Goal: Task Accomplishment & Management: Use online tool/utility

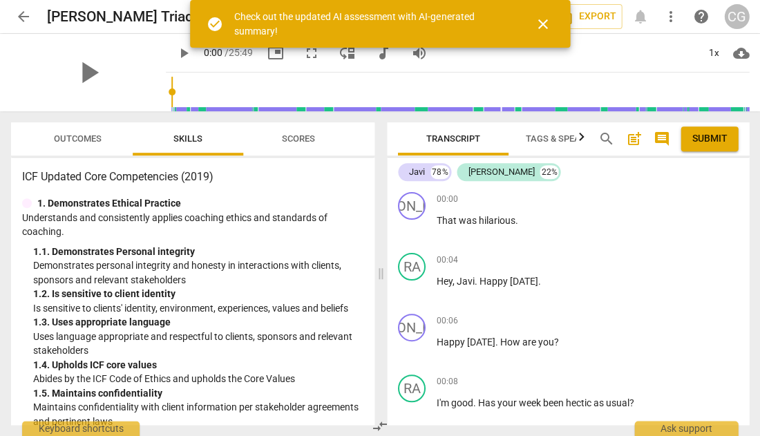
click at [541, 21] on span "close" at bounding box center [542, 24] width 17 height 17
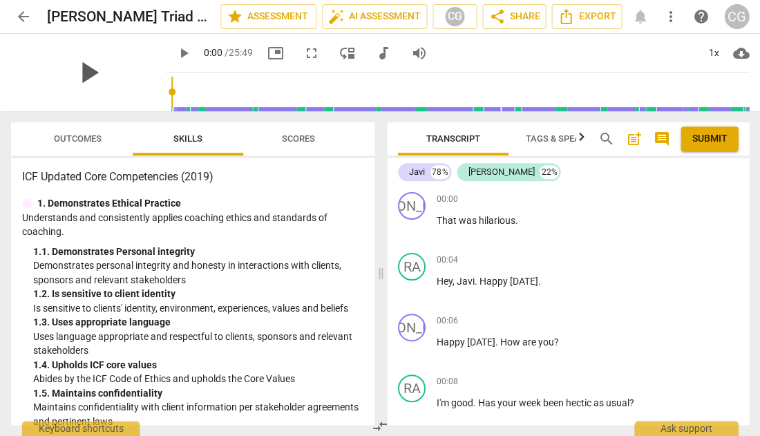
click at [81, 73] on span "play_arrow" at bounding box center [88, 73] width 36 height 36
click at [78, 137] on span "Outcomes" at bounding box center [78, 138] width 48 height 10
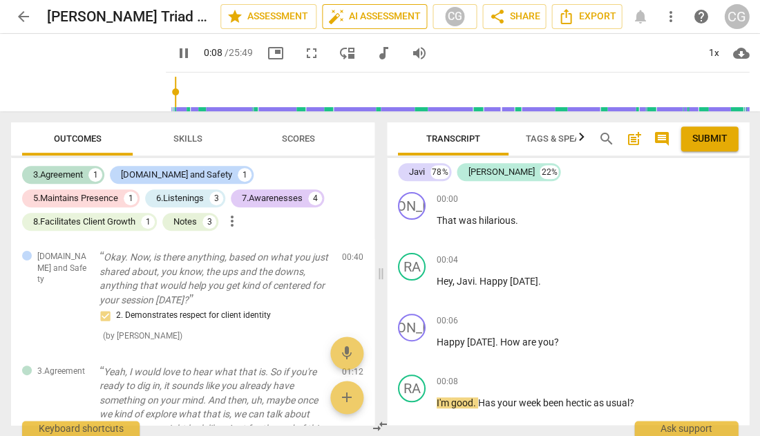
type input "9"
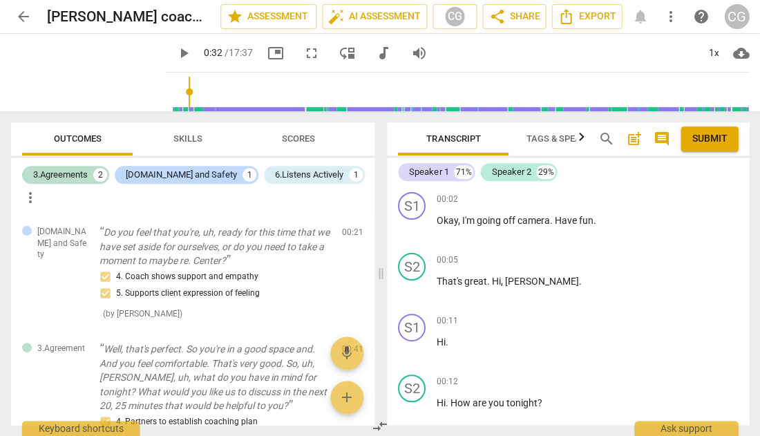
scroll to position [270, 0]
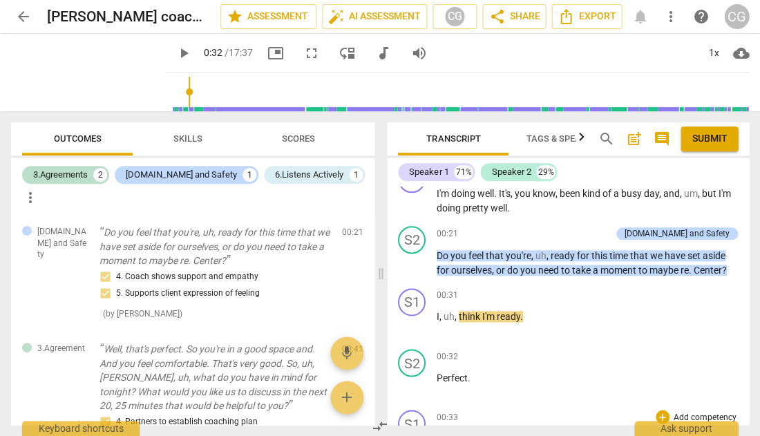
type input "32"
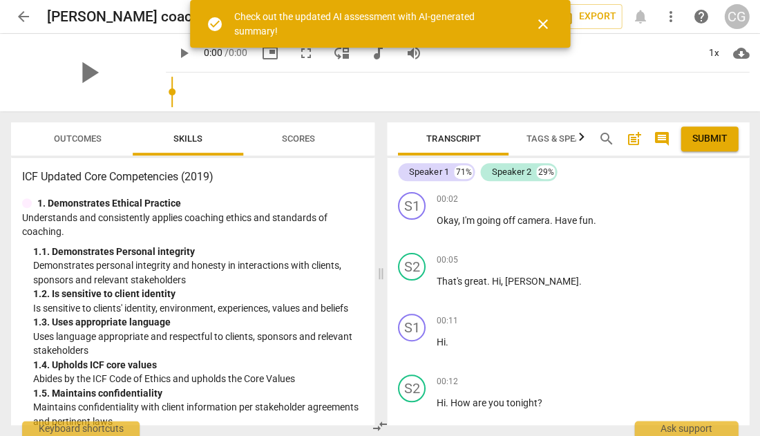
click at [542, 19] on span "close" at bounding box center [542, 24] width 17 height 17
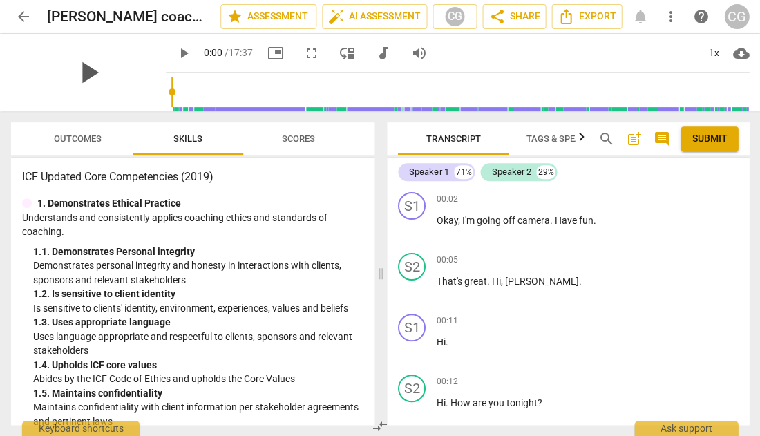
click at [72, 73] on span "play_arrow" at bounding box center [88, 73] width 36 height 36
click at [81, 138] on span "Outcomes" at bounding box center [78, 138] width 48 height 10
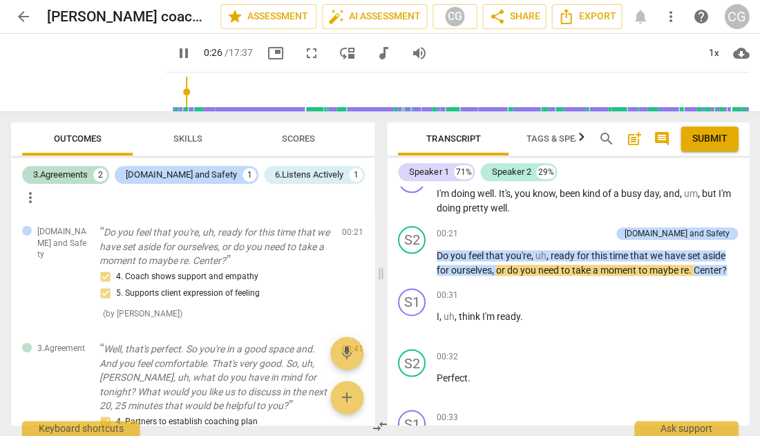
click at [175, 55] on span "pause" at bounding box center [183, 53] width 17 height 17
type input "27"
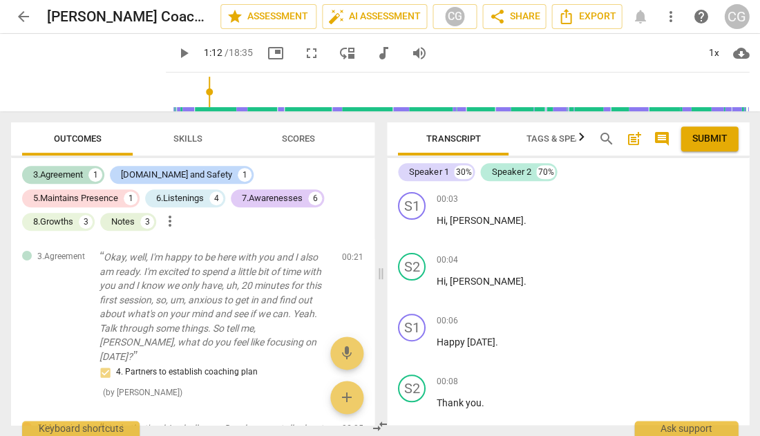
scroll to position [563, 0]
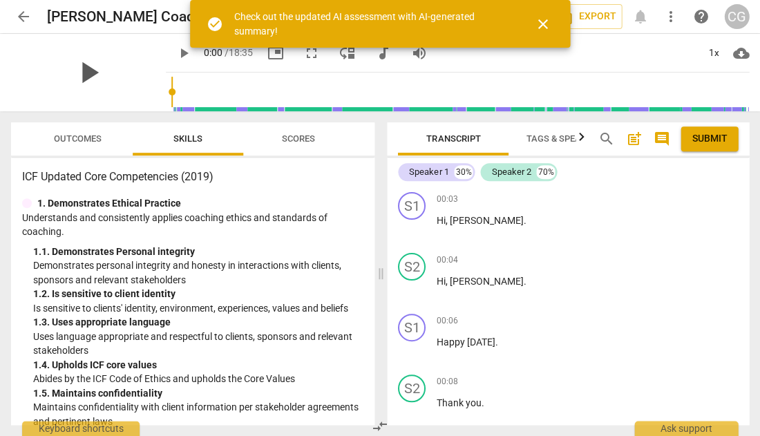
click at [79, 73] on span "play_arrow" at bounding box center [88, 73] width 36 height 36
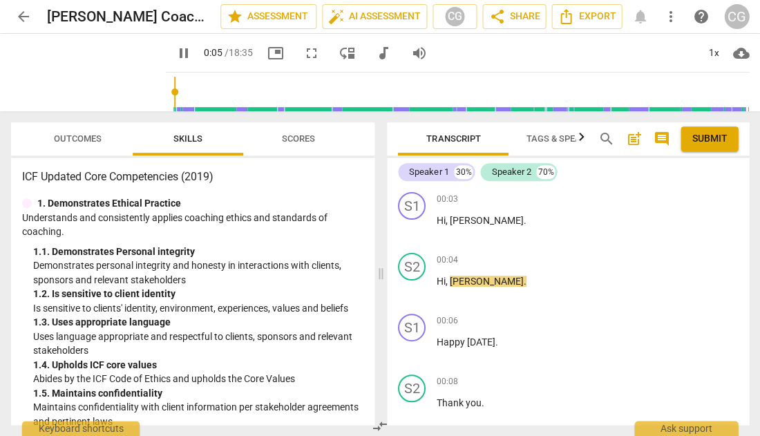
click at [175, 50] on span "pause" at bounding box center [183, 53] width 17 height 17
type input "6"
